Goal: Task Accomplishment & Management: Use online tool/utility

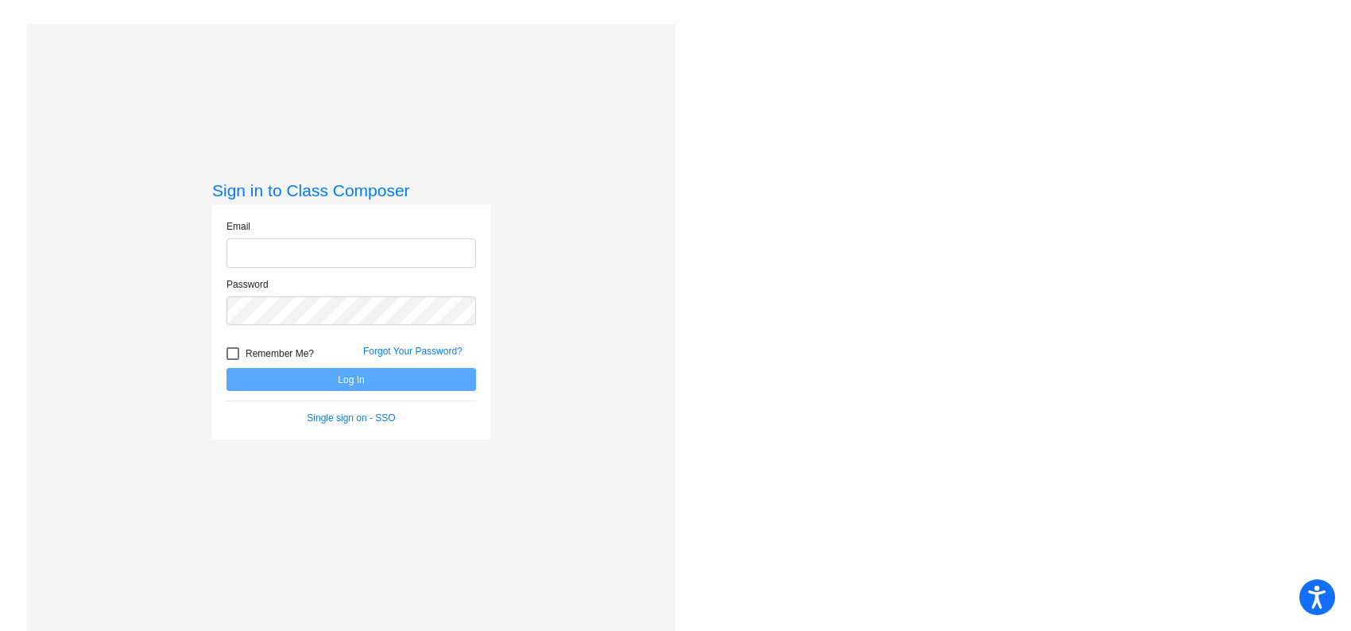
type input "[PERSON_NAME][EMAIL_ADDRESS][DOMAIN_NAME]"
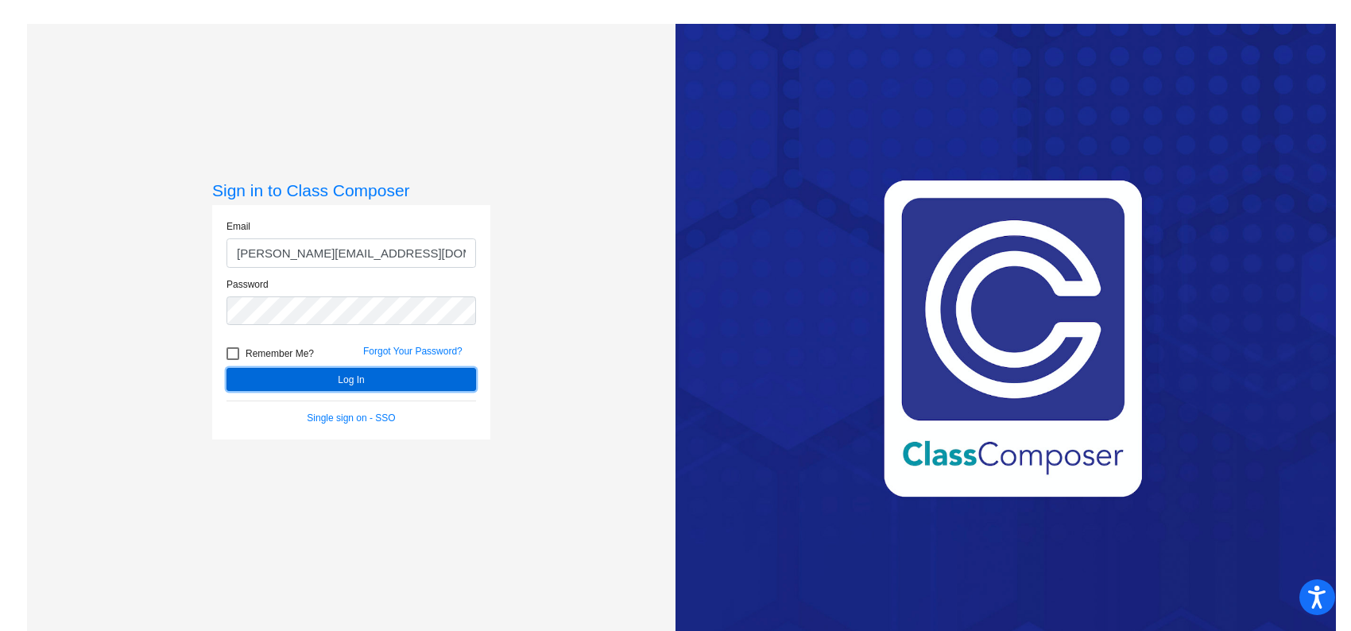
click at [304, 387] on button "Log In" at bounding box center [351, 379] width 250 height 23
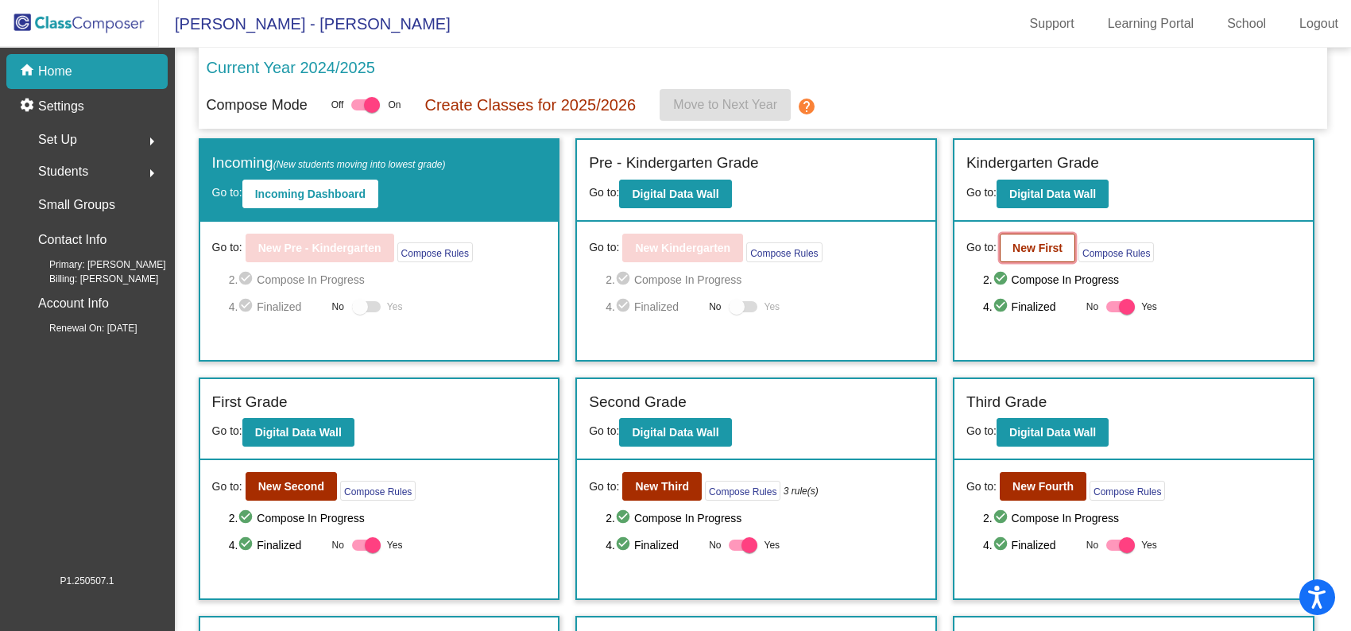
click at [1031, 254] on button "New First" at bounding box center [1037, 248] width 75 height 29
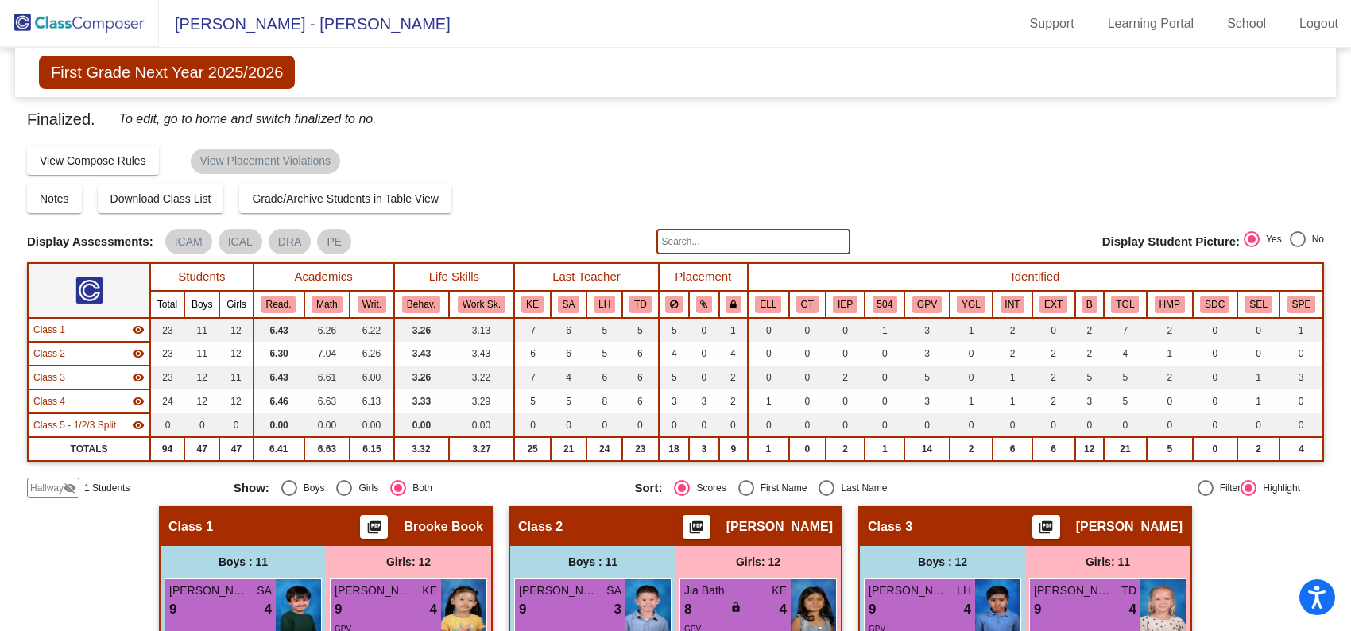
drag, startPoint x: 1342, startPoint y: 95, endPoint x: 1347, endPoint y: 119, distance: 24.3
click at [1347, 119] on mat-sidenav-content "First Grade Next Year 2025/2026 Edit Composition Off On Incoming Digital Data W…" at bounding box center [675, 339] width 1351 height 583
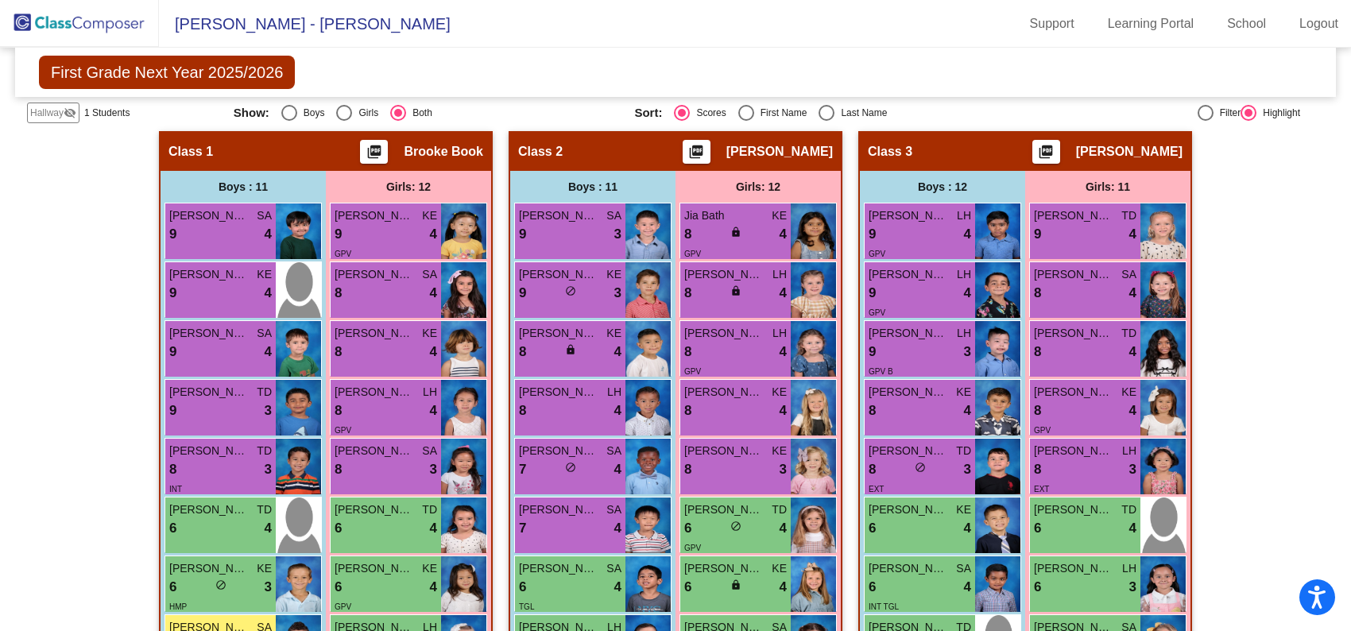
scroll to position [367, 0]
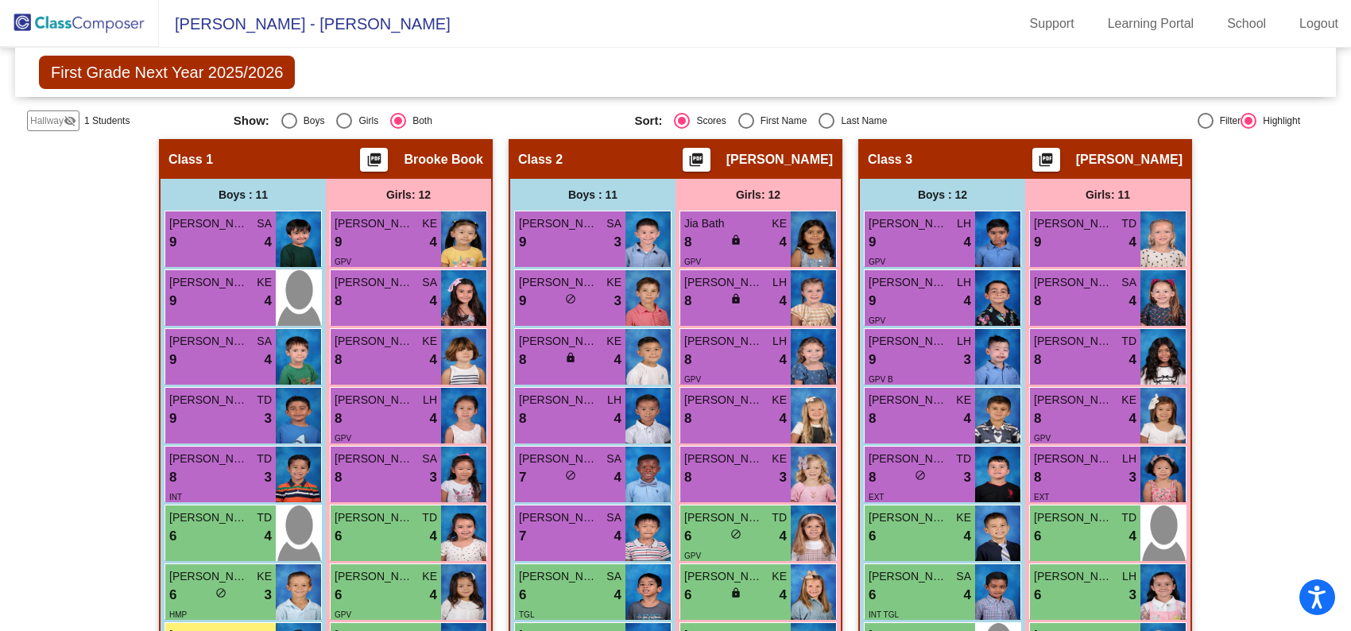
click at [188, 244] on div "9 lock do_not_disturb_alt 4" at bounding box center [220, 242] width 103 height 21
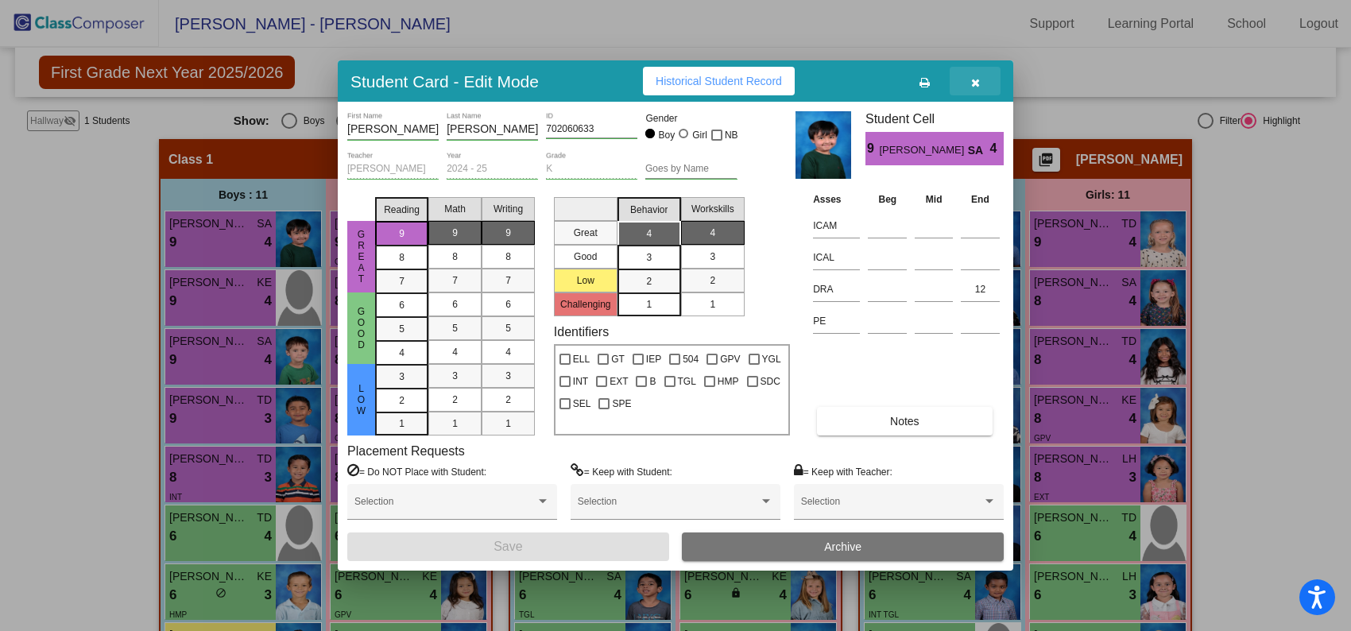
click at [977, 81] on icon "button" at bounding box center [975, 82] width 9 height 11
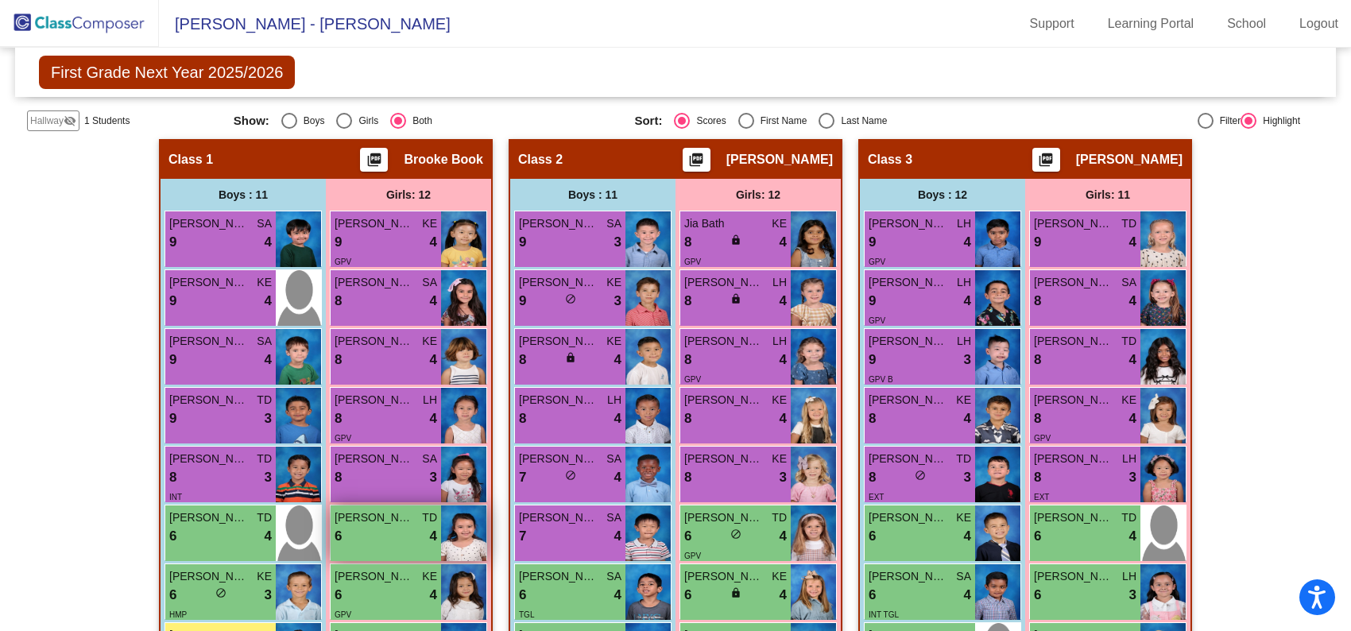
click at [365, 540] on div "6 lock do_not_disturb_alt 4" at bounding box center [386, 536] width 103 height 21
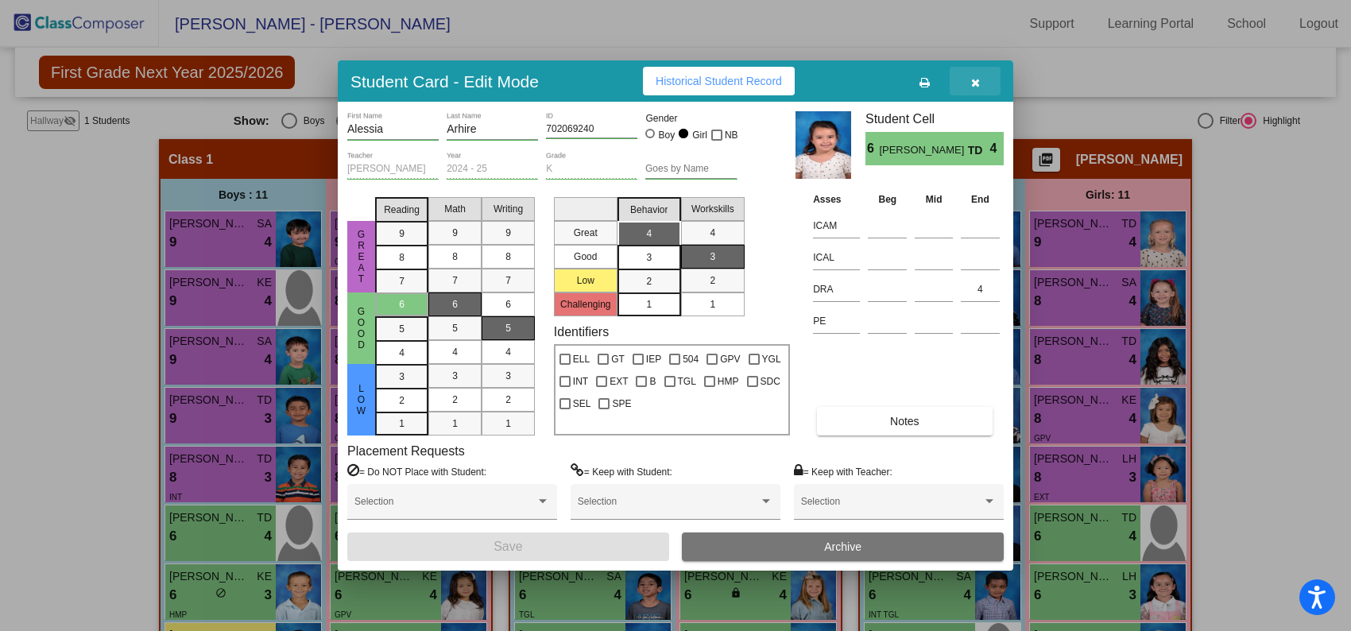
click at [974, 82] on icon "button" at bounding box center [975, 82] width 9 height 11
